Goal: Communication & Community: Answer question/provide support

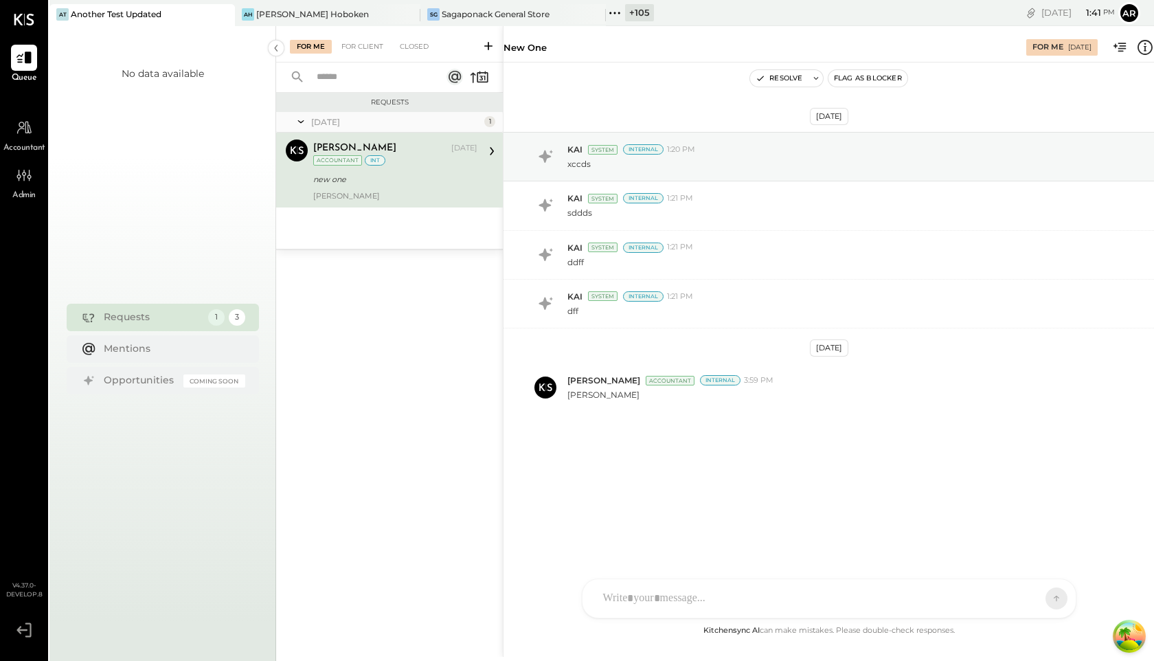
click at [616, 18] on icon at bounding box center [615, 13] width 18 height 18
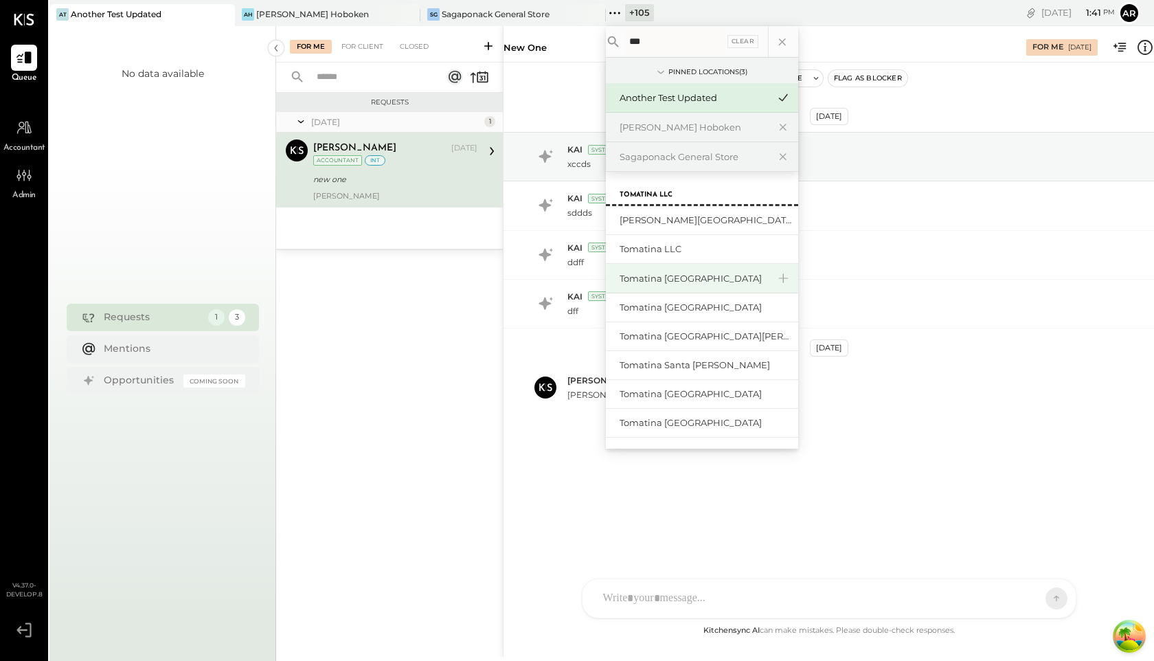
type input "***"
click at [684, 280] on div "Tomatina [GEOGRAPHIC_DATA]" at bounding box center [694, 278] width 148 height 13
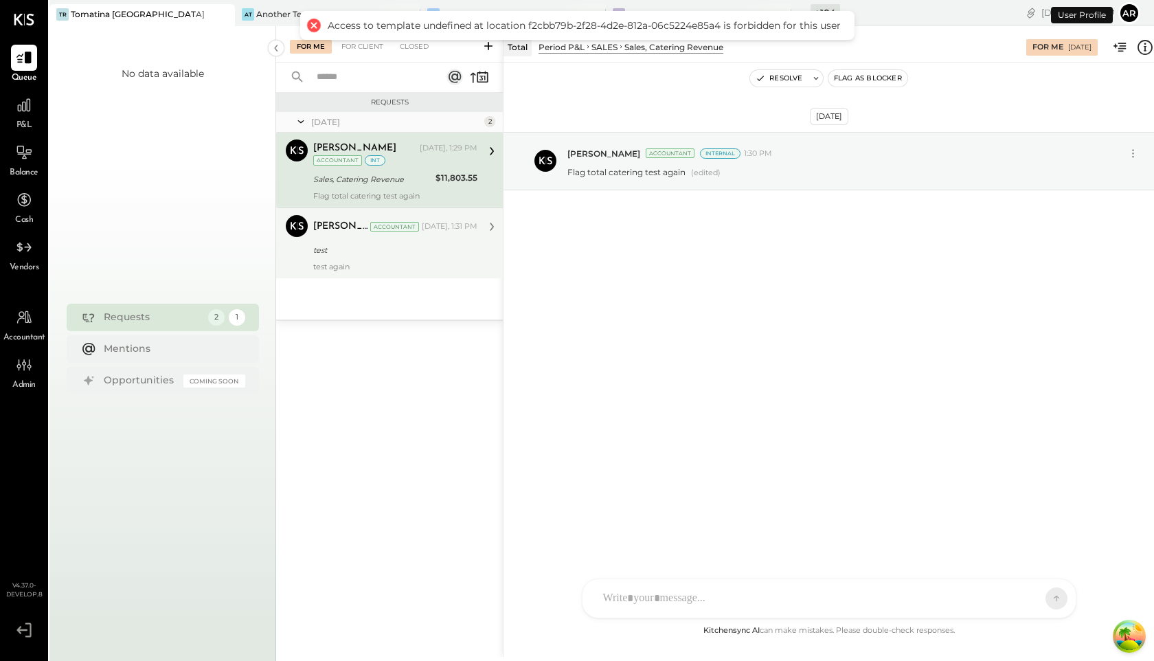
click at [366, 243] on div "test" at bounding box center [393, 250] width 160 height 14
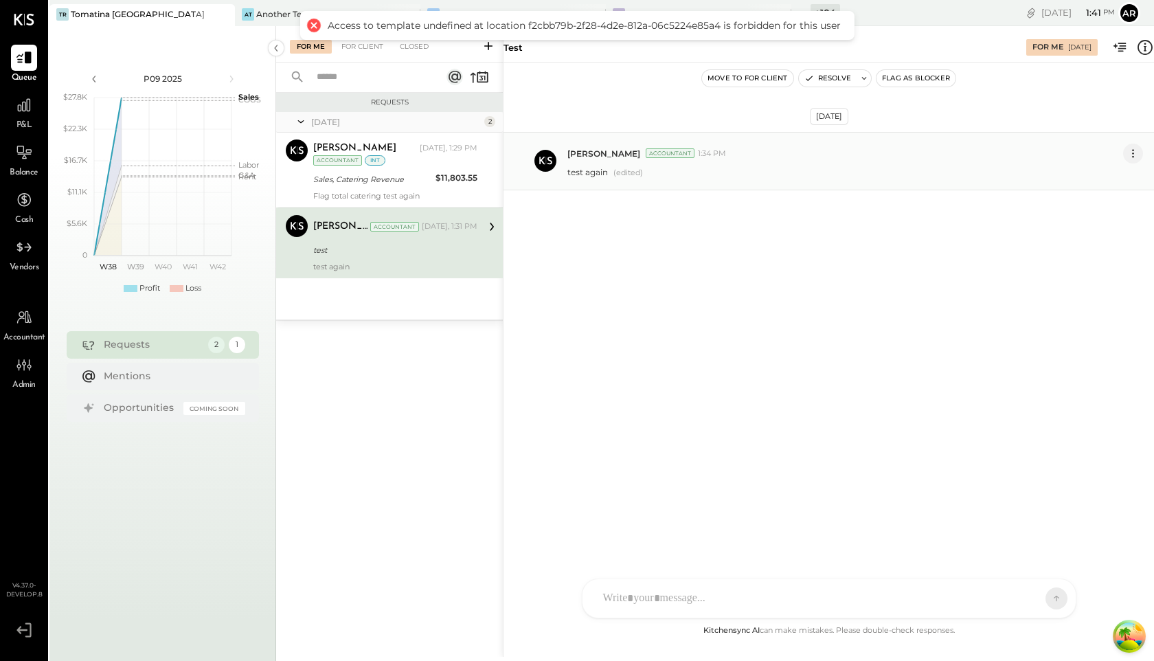
click at [1135, 154] on icon at bounding box center [1133, 153] width 14 height 14
click at [1090, 175] on button "Edit Message" at bounding box center [1099, 177] width 88 height 23
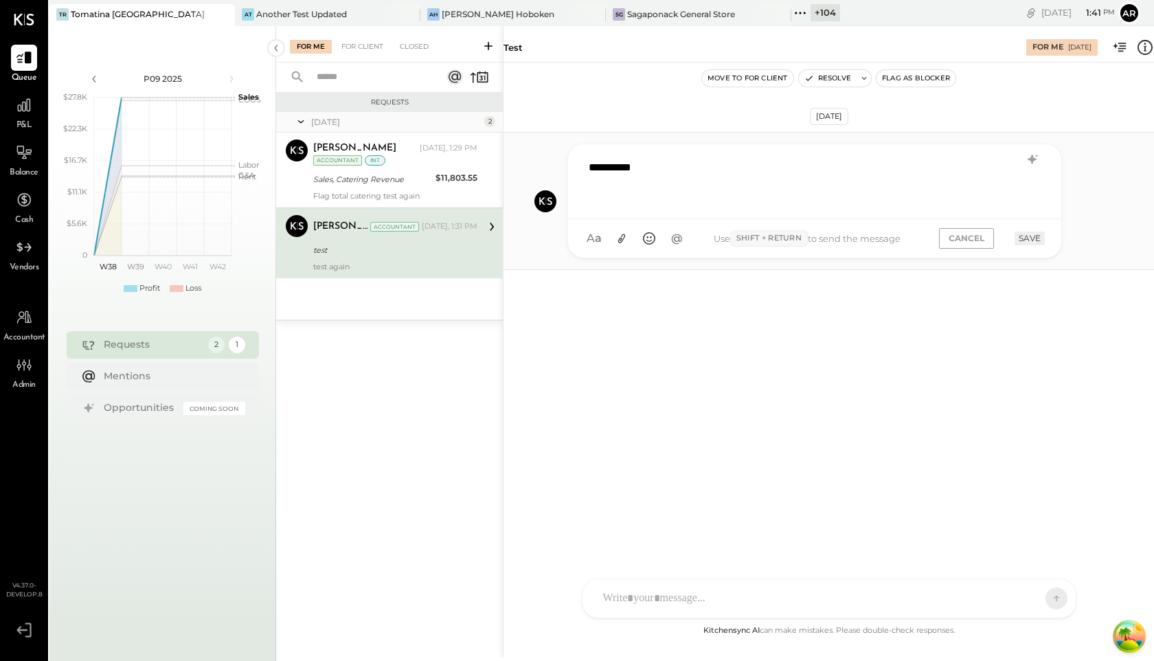
click at [757, 185] on div "**********" at bounding box center [815, 180] width 466 height 55
click at [1024, 238] on button "SAVE" at bounding box center [1030, 238] width 30 height 13
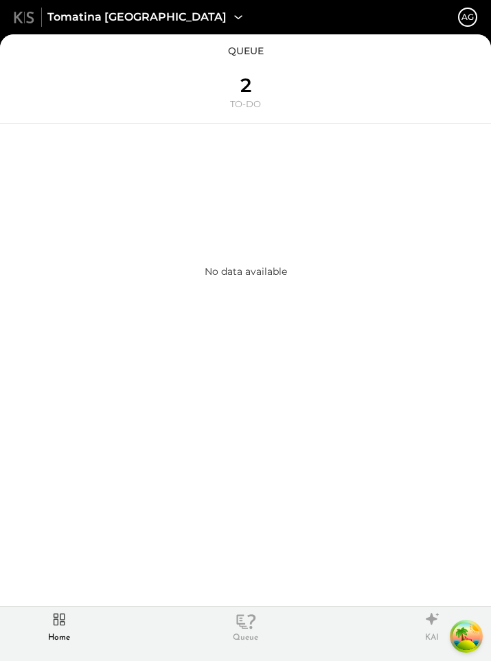
drag, startPoint x: 489, startPoint y: 187, endPoint x: 728, endPoint y: 196, distance: 238.6
click at [491, 196] on html "Tomatina Roseville AG queue 2 TO-DO No data available Home Queue KAI Recent Loc…" at bounding box center [245, 330] width 491 height 661
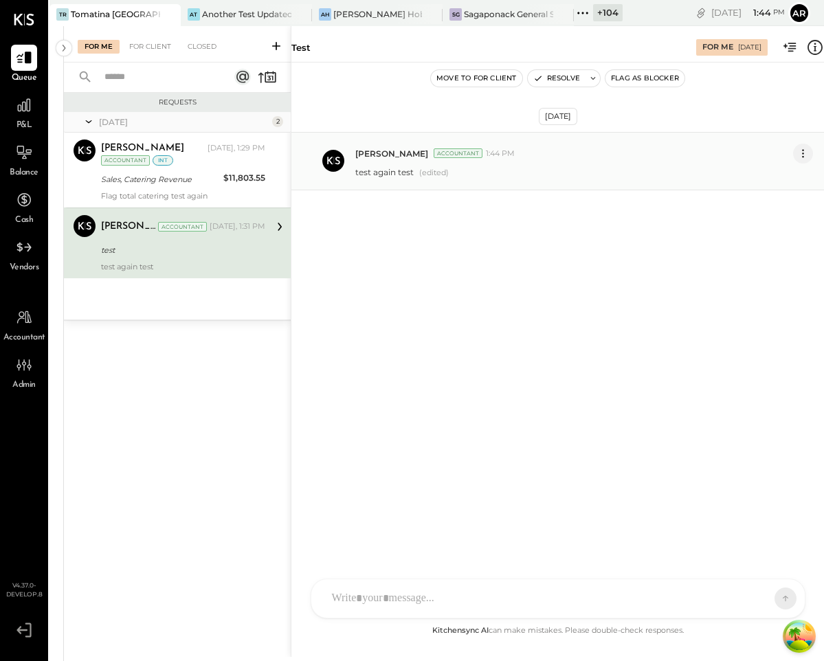
click at [802, 153] on icon at bounding box center [803, 153] width 14 height 14
click at [748, 178] on button "Edit Message" at bounding box center [769, 177] width 88 height 23
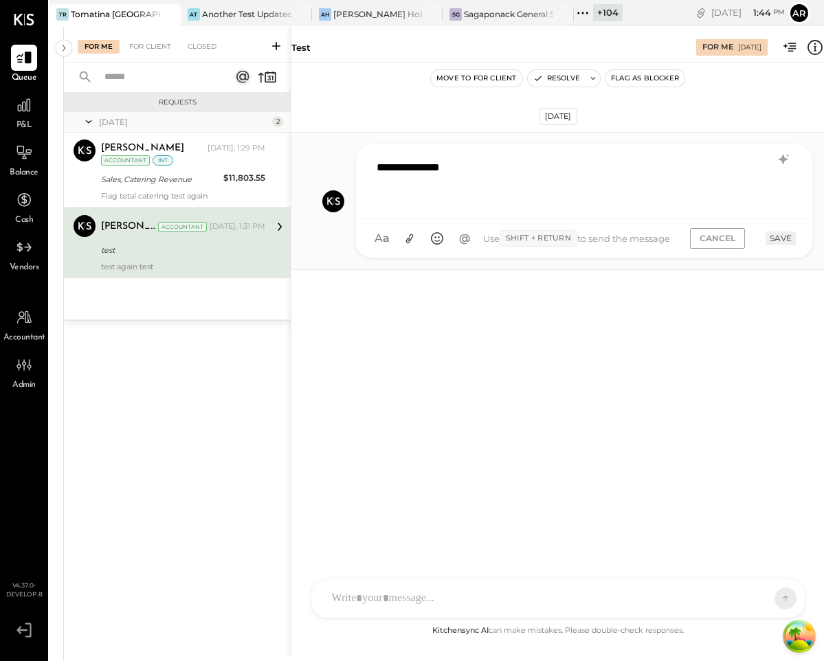
click at [522, 150] on div "**********" at bounding box center [584, 181] width 456 height 75
click at [522, 169] on div "**********" at bounding box center [584, 180] width 429 height 55
click at [772, 236] on button "SAVE" at bounding box center [780, 238] width 30 height 13
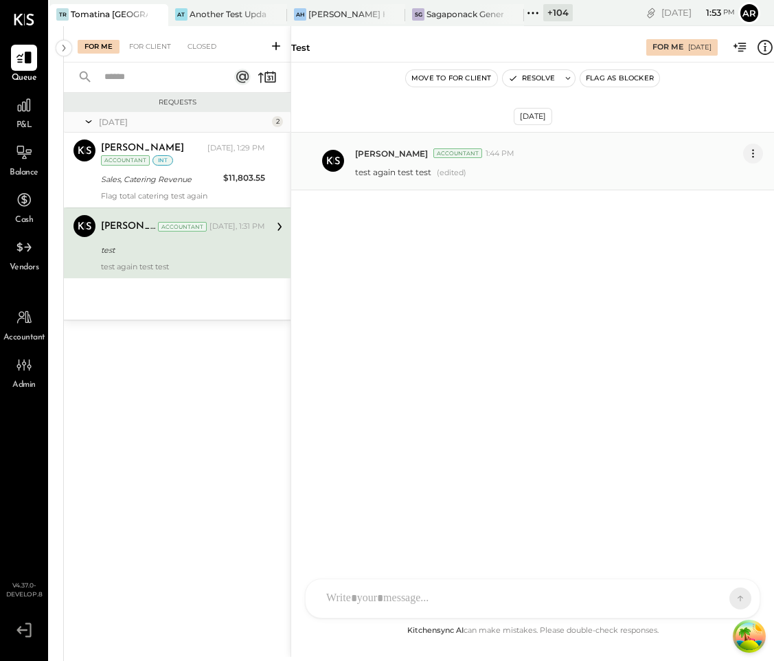
click at [757, 153] on icon at bounding box center [753, 153] width 14 height 14
click at [711, 176] on button "Edit Message" at bounding box center [719, 177] width 88 height 23
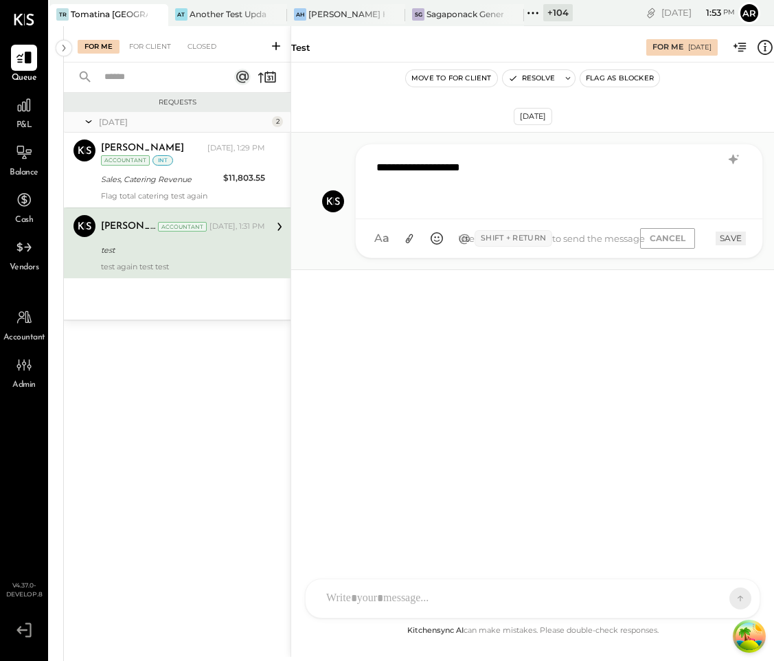
click at [505, 174] on div "**********" at bounding box center [559, 180] width 379 height 55
click at [727, 237] on button "SAVE" at bounding box center [731, 238] width 30 height 13
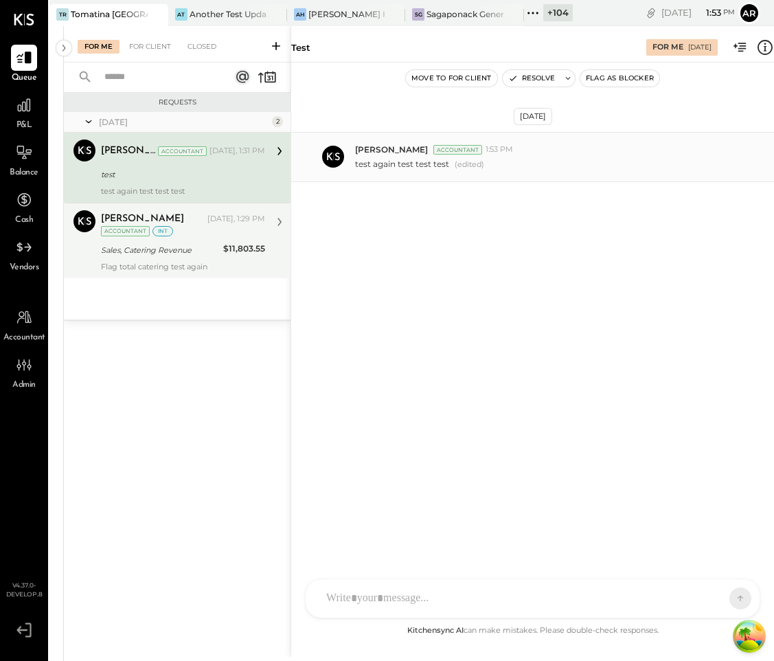
click at [227, 232] on div "Archie Grace Today, 1:29 PM Accountant int" at bounding box center [183, 224] width 164 height 28
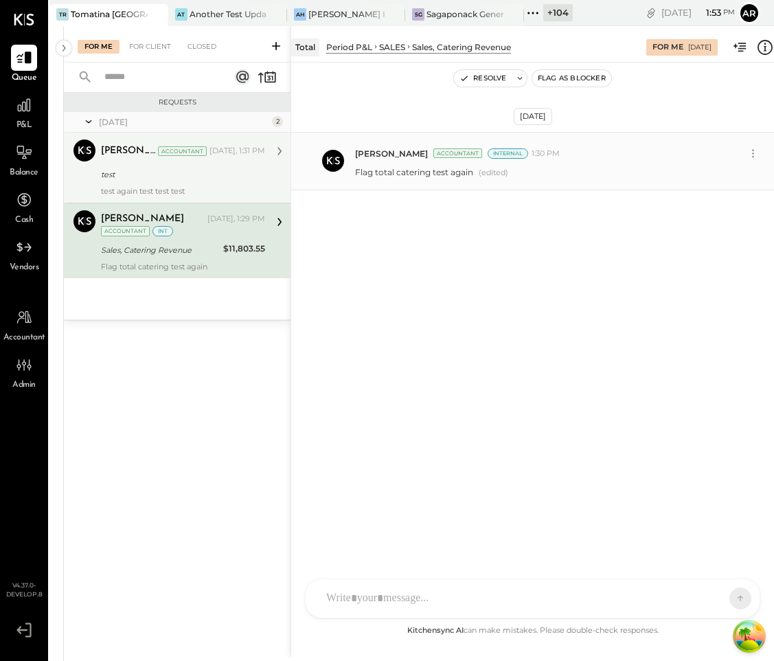
click at [233, 179] on div "test" at bounding box center [181, 175] width 160 height 14
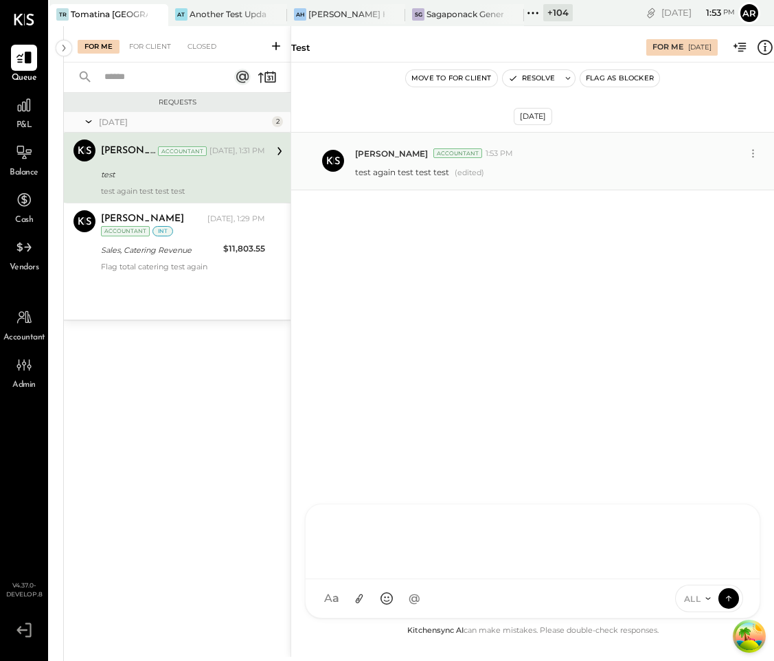
click at [358, 606] on div "AL Alex Lareo S Santa JP Juan Pacheco AT Archie Test User ST Santa Test ND Nico…" at bounding box center [533, 561] width 456 height 115
click at [729, 597] on icon at bounding box center [728, 598] width 1 height 5
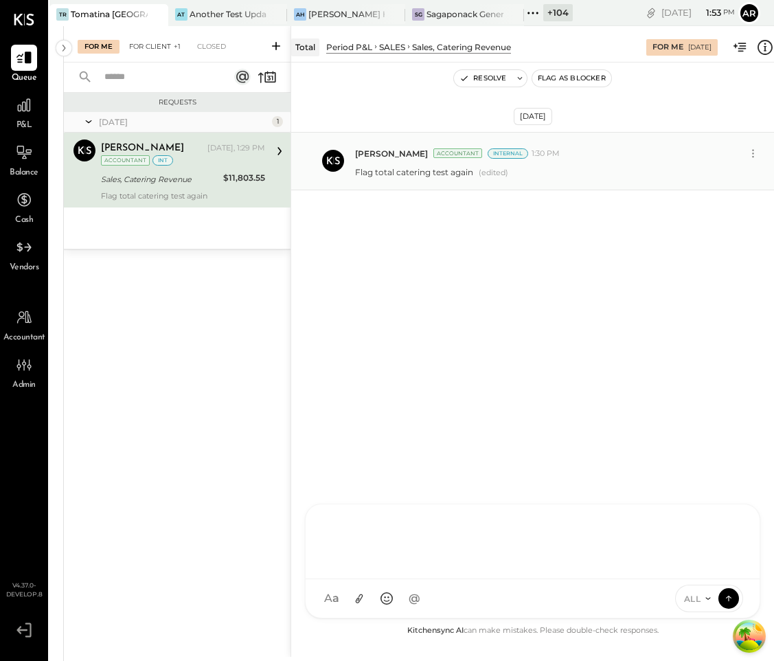
click at [153, 42] on div "For Client +1" at bounding box center [154, 47] width 65 height 14
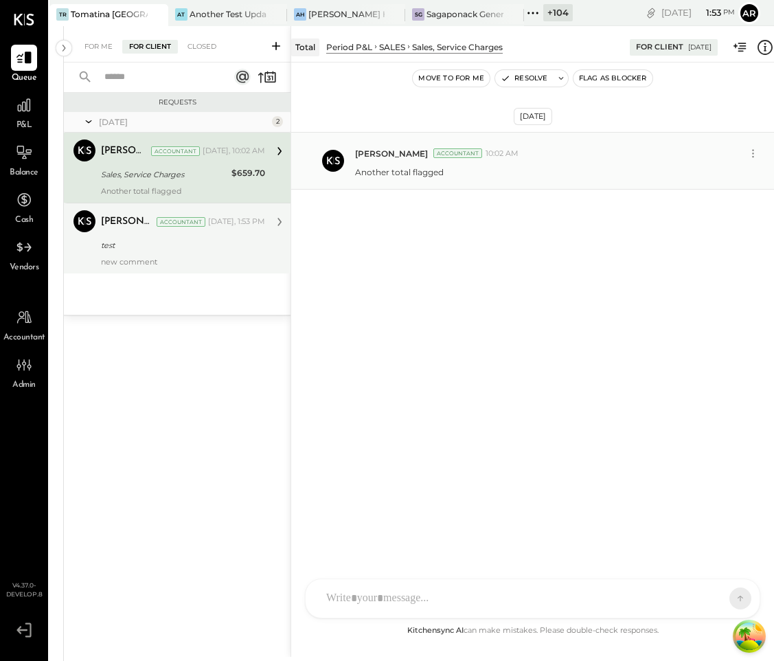
click at [216, 249] on div "test" at bounding box center [181, 245] width 160 height 14
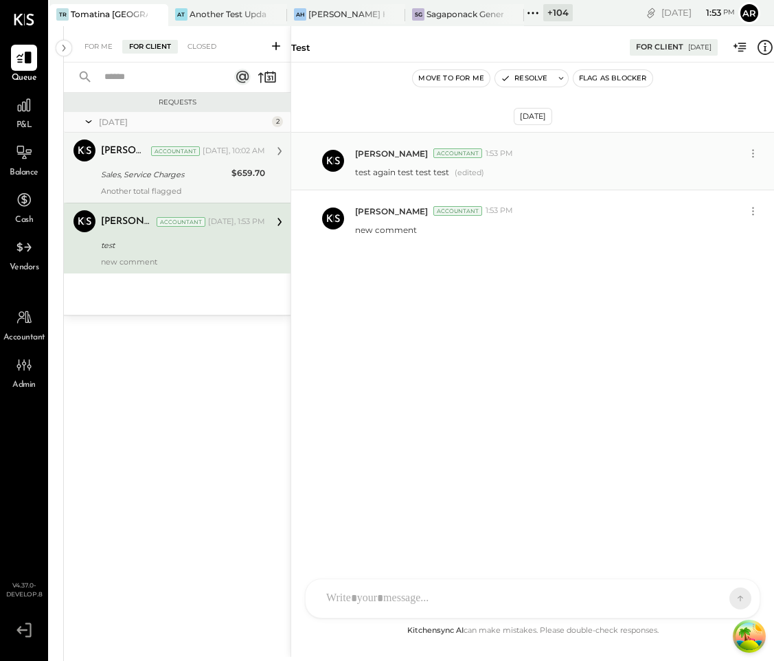
click at [160, 162] on div "Archie Grace Accountant Today, 10:02 AM" at bounding box center [183, 150] width 164 height 23
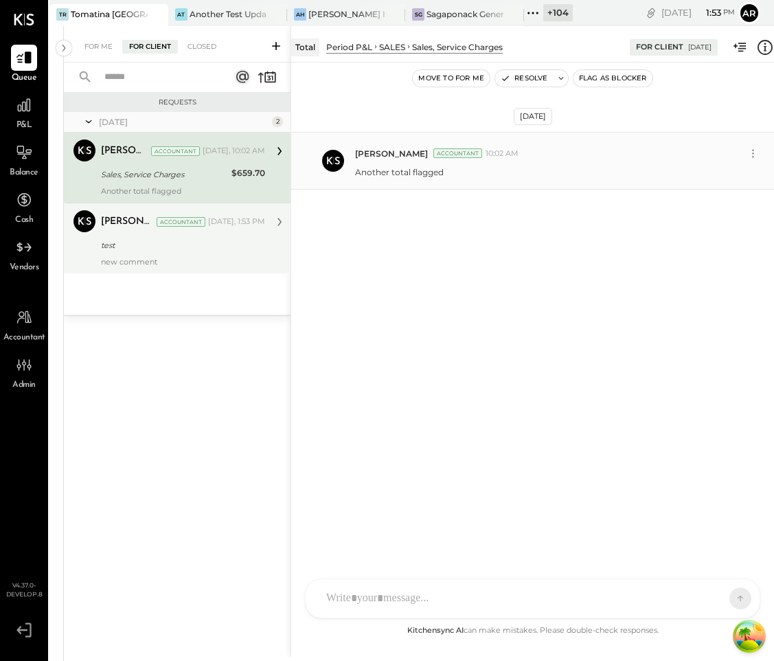
click at [182, 250] on div "test" at bounding box center [181, 245] width 160 height 14
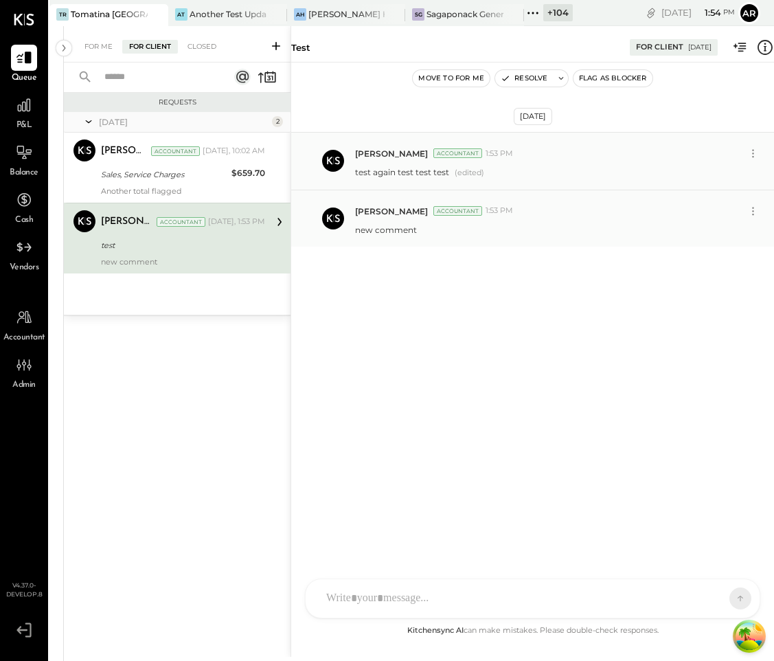
click at [464, 231] on div "new comment" at bounding box center [559, 228] width 408 height 14
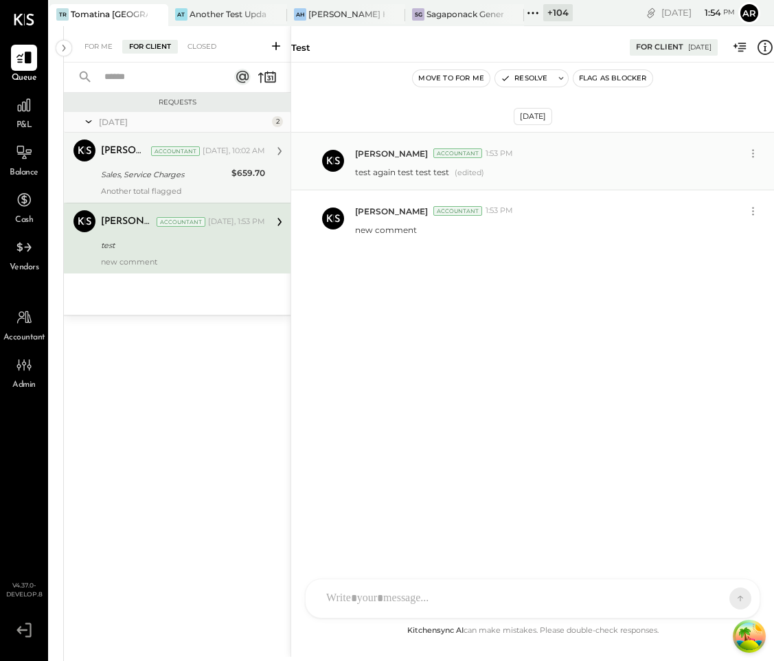
click at [185, 167] on div "Sales, Service Charges" at bounding box center [164, 174] width 126 height 16
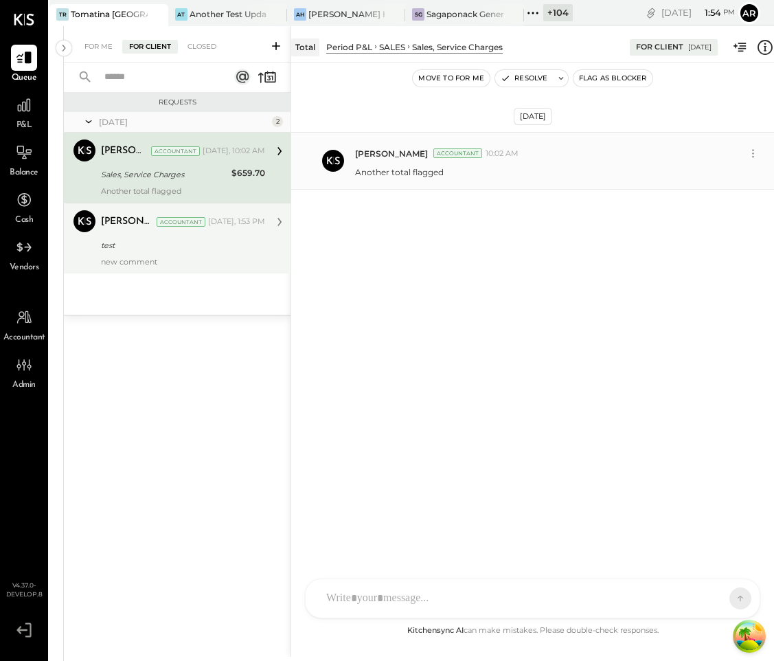
click at [210, 242] on div "test" at bounding box center [181, 245] width 160 height 14
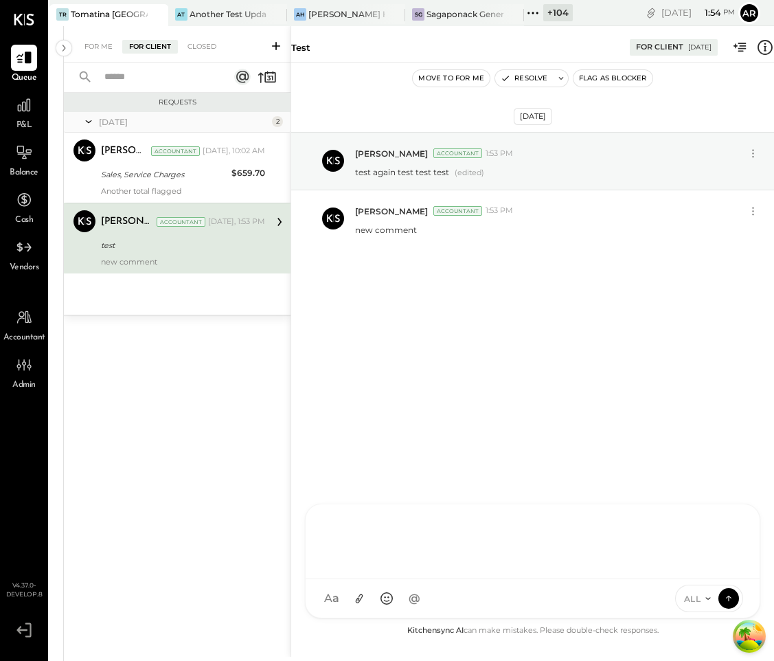
click at [407, 567] on div at bounding box center [532, 540] width 427 height 55
click at [757, 155] on icon at bounding box center [753, 153] width 14 height 14
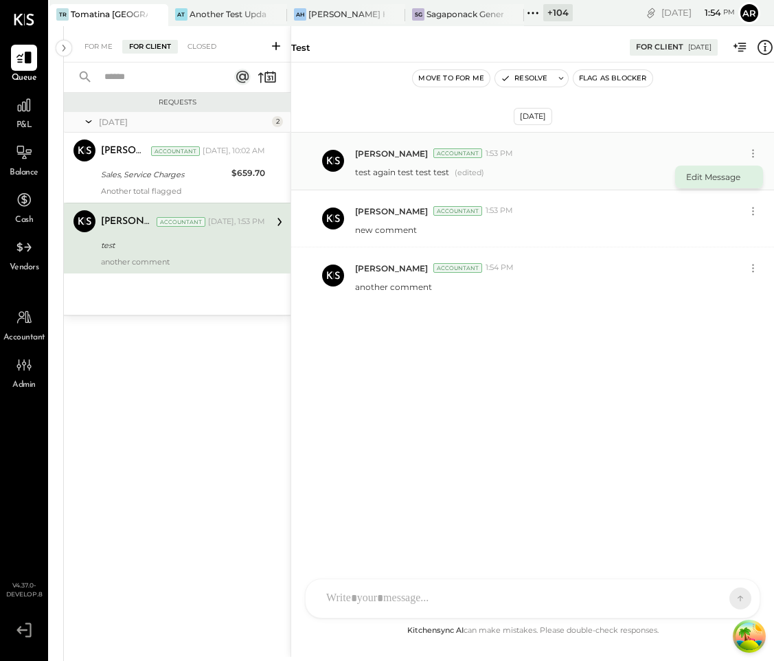
click at [704, 172] on button "Edit Message" at bounding box center [719, 177] width 88 height 23
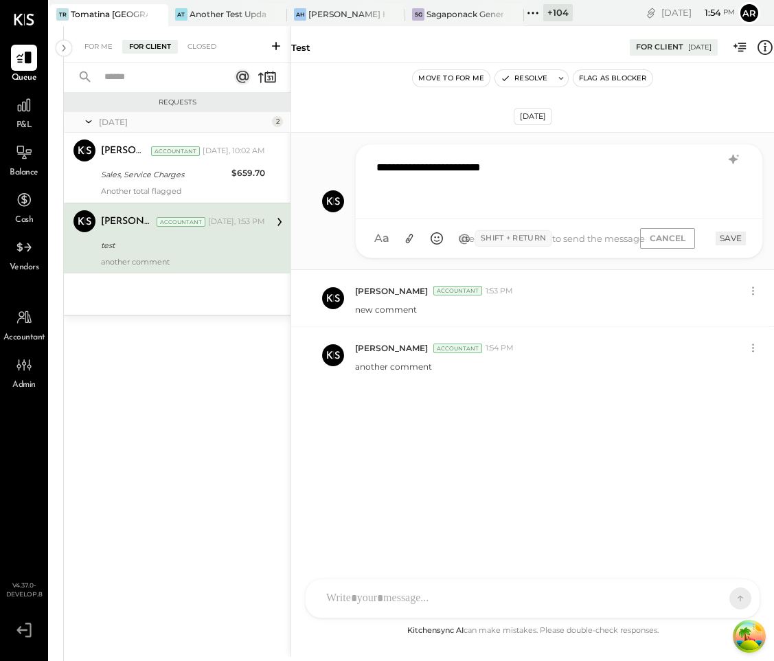
click at [558, 182] on div "**********" at bounding box center [559, 180] width 379 height 55
click at [731, 238] on button "SAVE" at bounding box center [731, 238] width 30 height 13
